Goal: Information Seeking & Learning: Learn about a topic

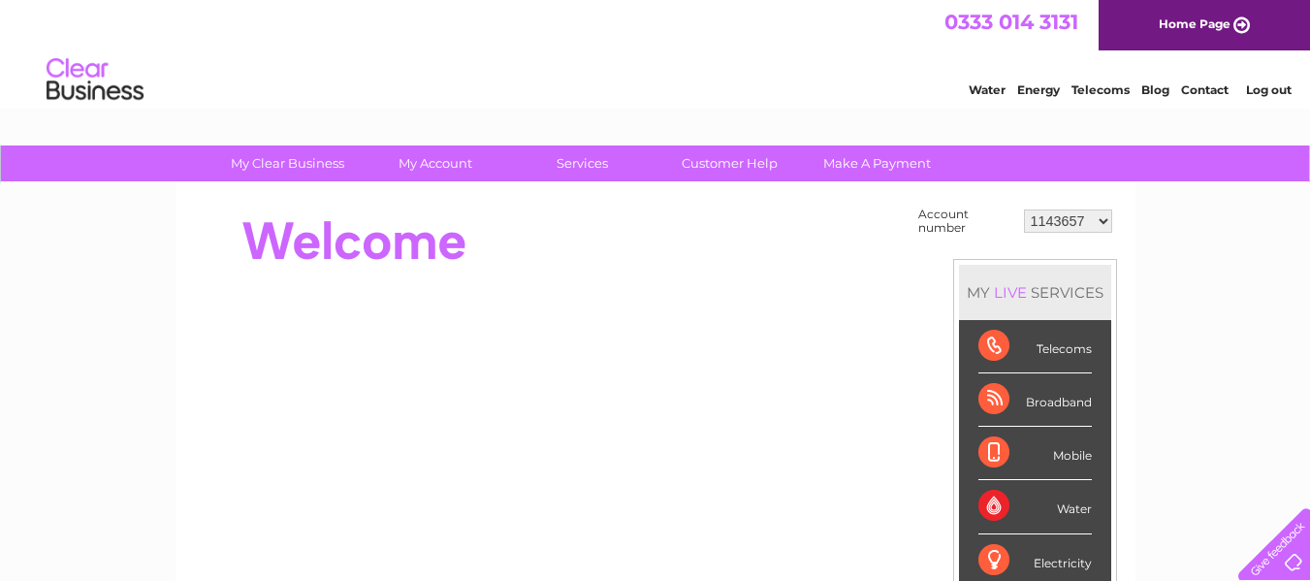
click at [1033, 230] on select "1143657 30272068 30293204" at bounding box center [1068, 220] width 88 height 23
select select "30293204"
click at [1024, 209] on select "1143657 30272068 30293204" at bounding box center [1068, 220] width 88 height 23
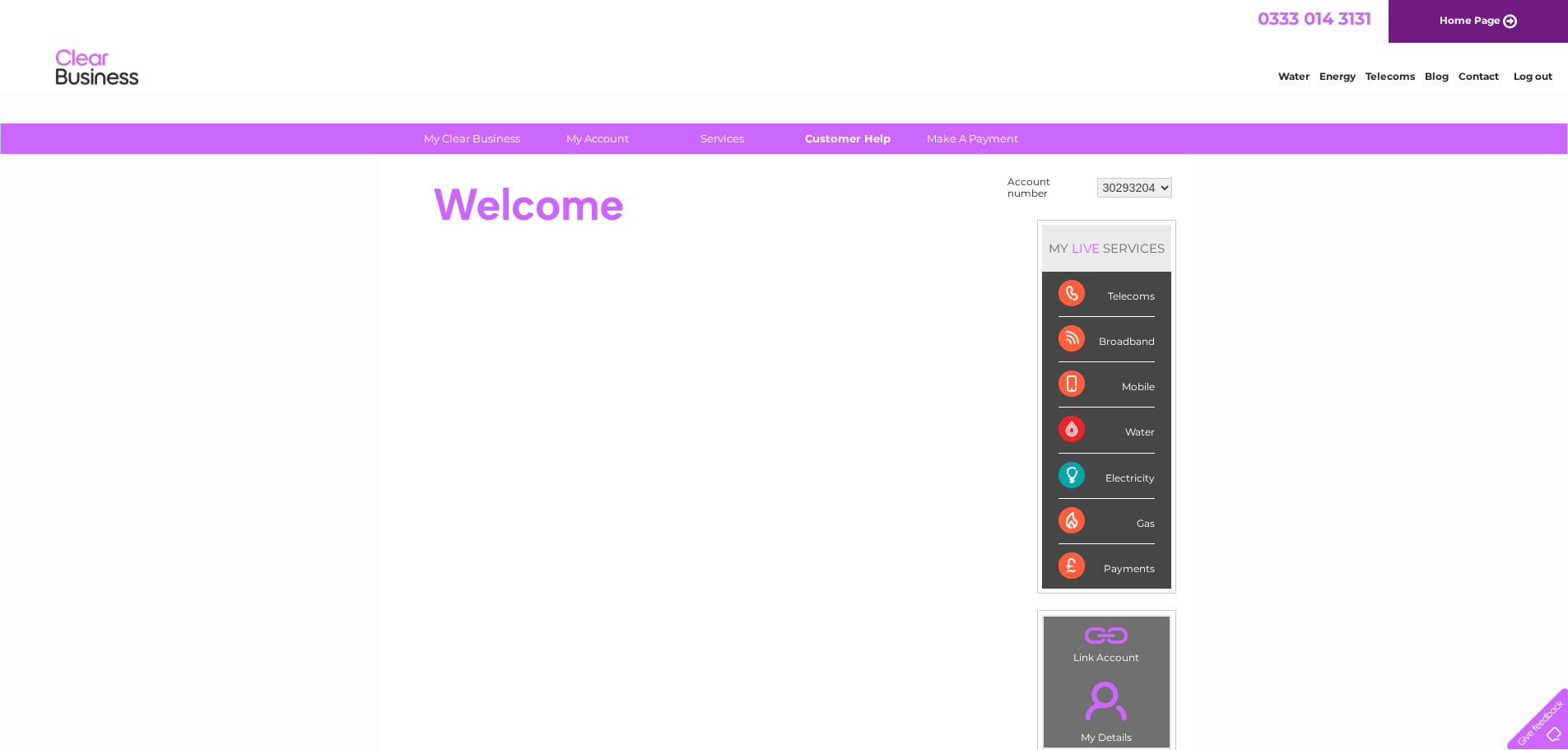
click at [829, 136] on link "Customer Help" at bounding box center [847, 138] width 136 height 31
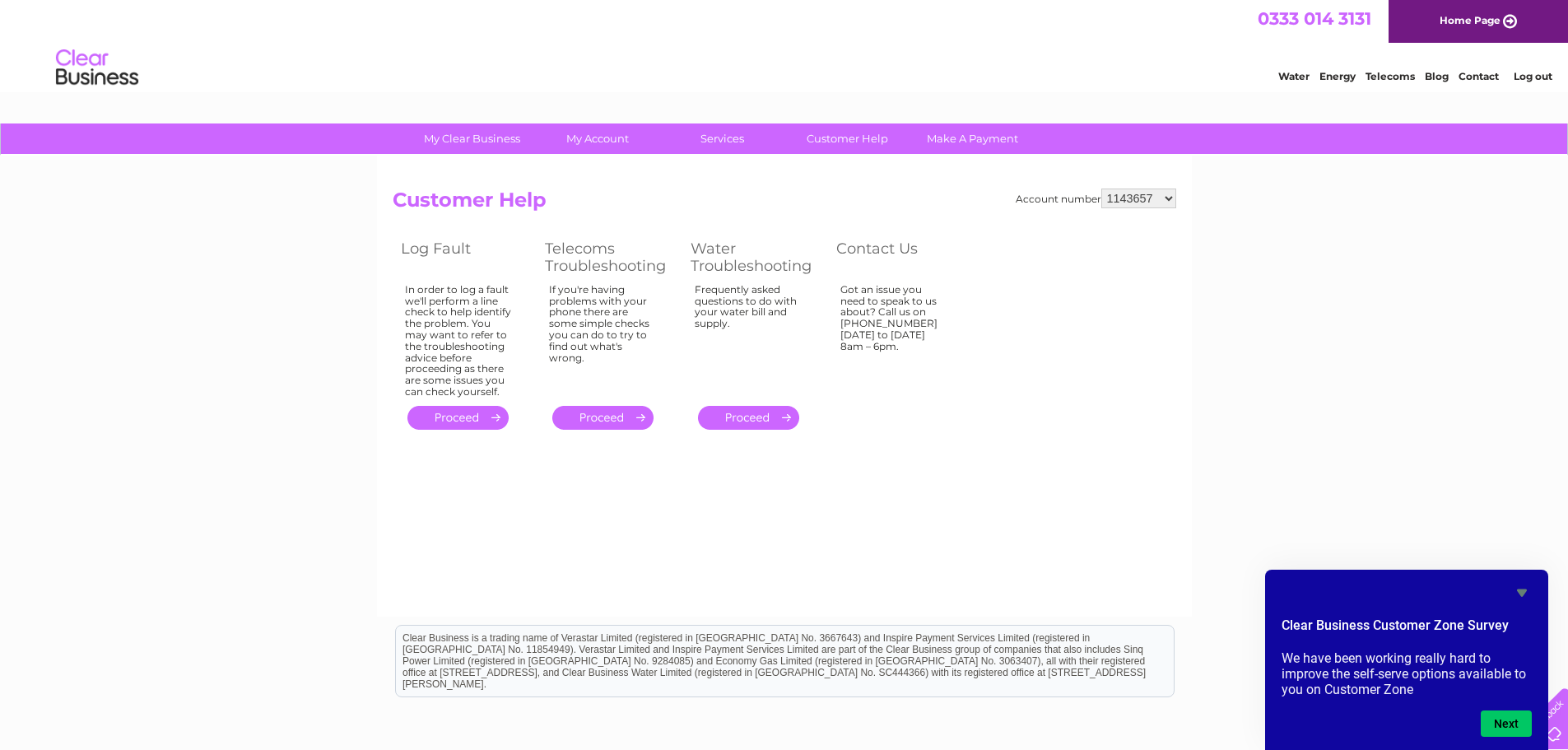
click at [184, 300] on div "My Clear Business Login Details My Details My Preferences Link Account My Accou…" at bounding box center [784, 510] width 1568 height 775
